Goal: Navigation & Orientation: Understand site structure

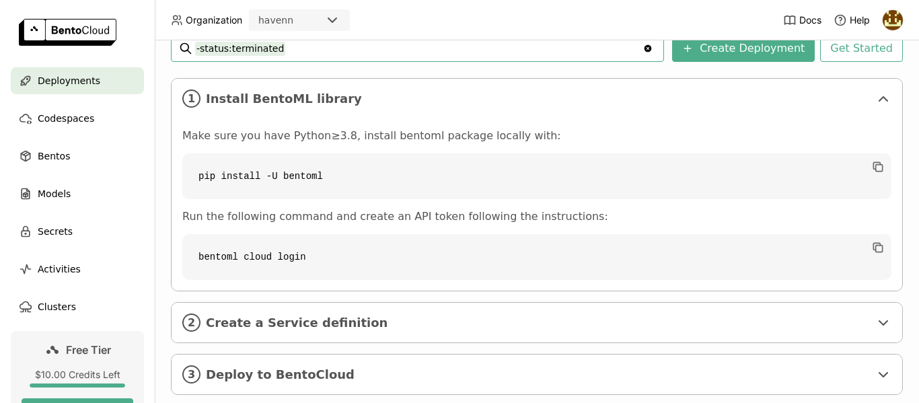
scroll to position [235, 0]
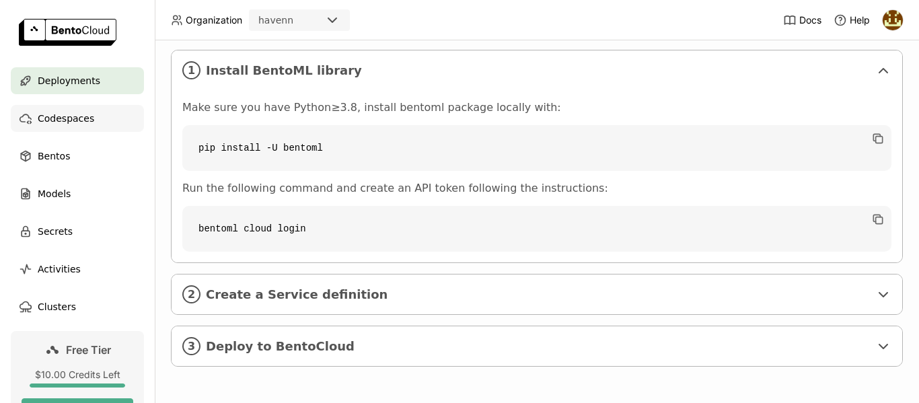
click at [106, 110] on div "Codespaces" at bounding box center [77, 118] width 133 height 27
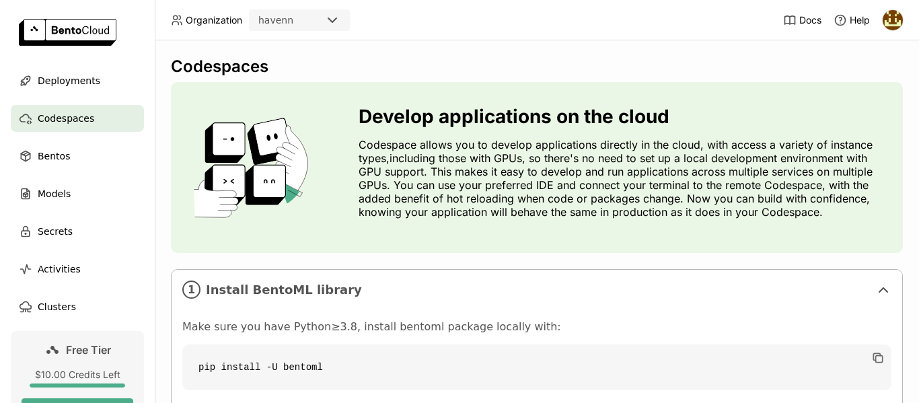
scroll to position [219, 0]
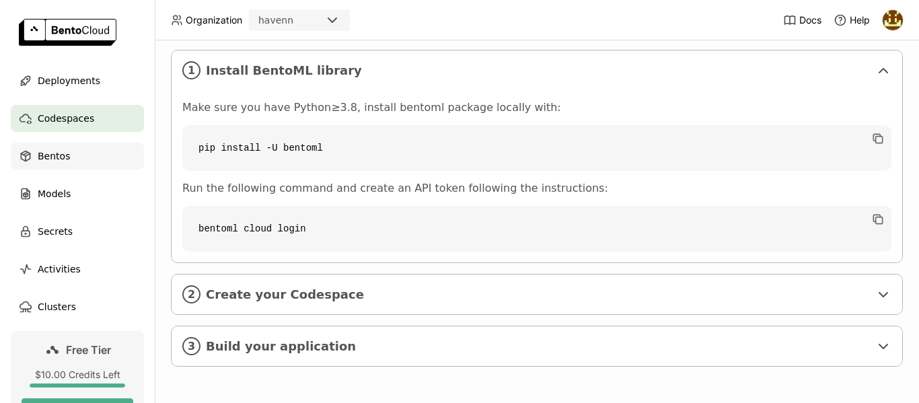
click at [79, 155] on div "Bentos" at bounding box center [77, 156] width 133 height 27
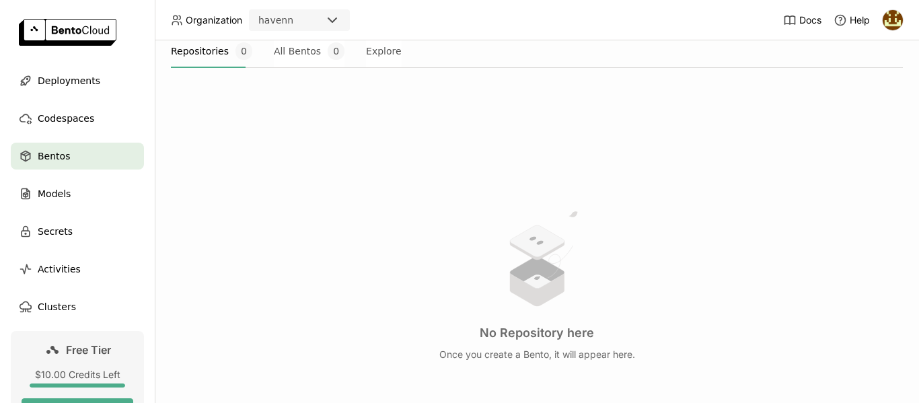
scroll to position [203, 0]
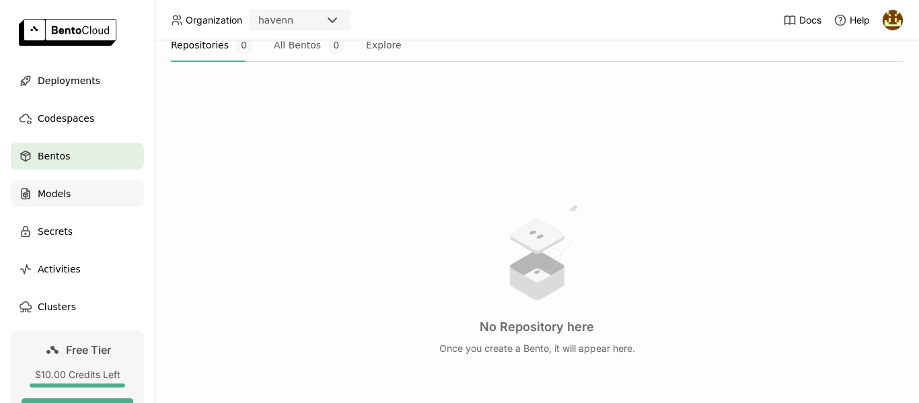
click at [74, 193] on div "Models" at bounding box center [77, 193] width 133 height 27
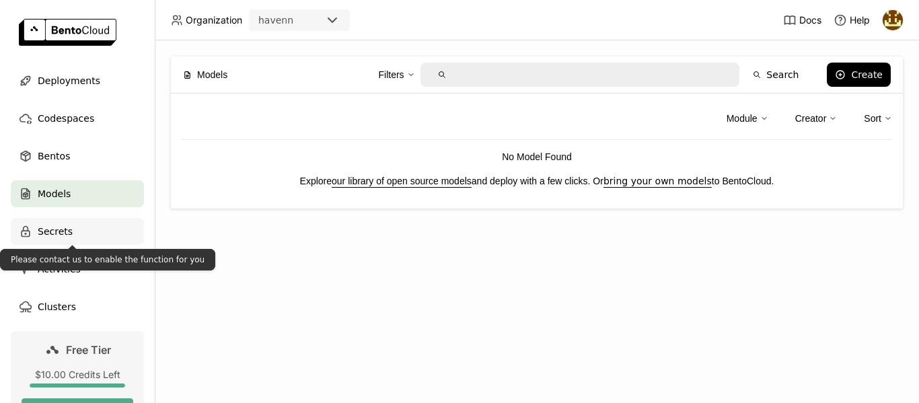
click at [85, 224] on div "Secrets" at bounding box center [77, 231] width 133 height 27
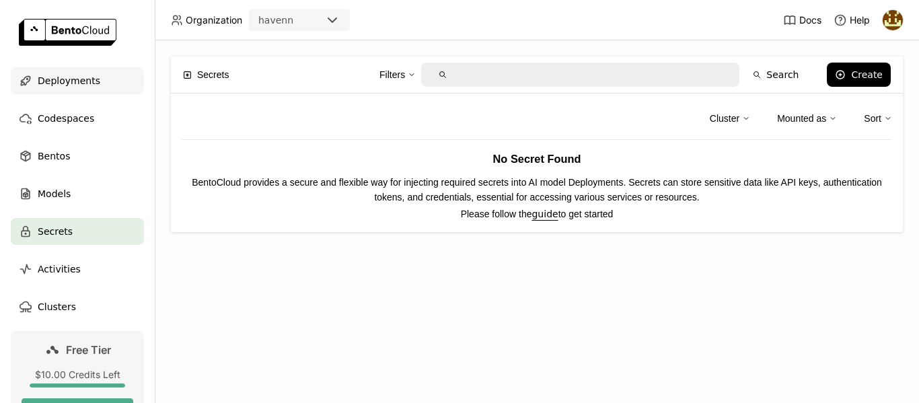
click at [73, 71] on div "Deployments" at bounding box center [77, 80] width 133 height 27
